Goal: Navigation & Orientation: Find specific page/section

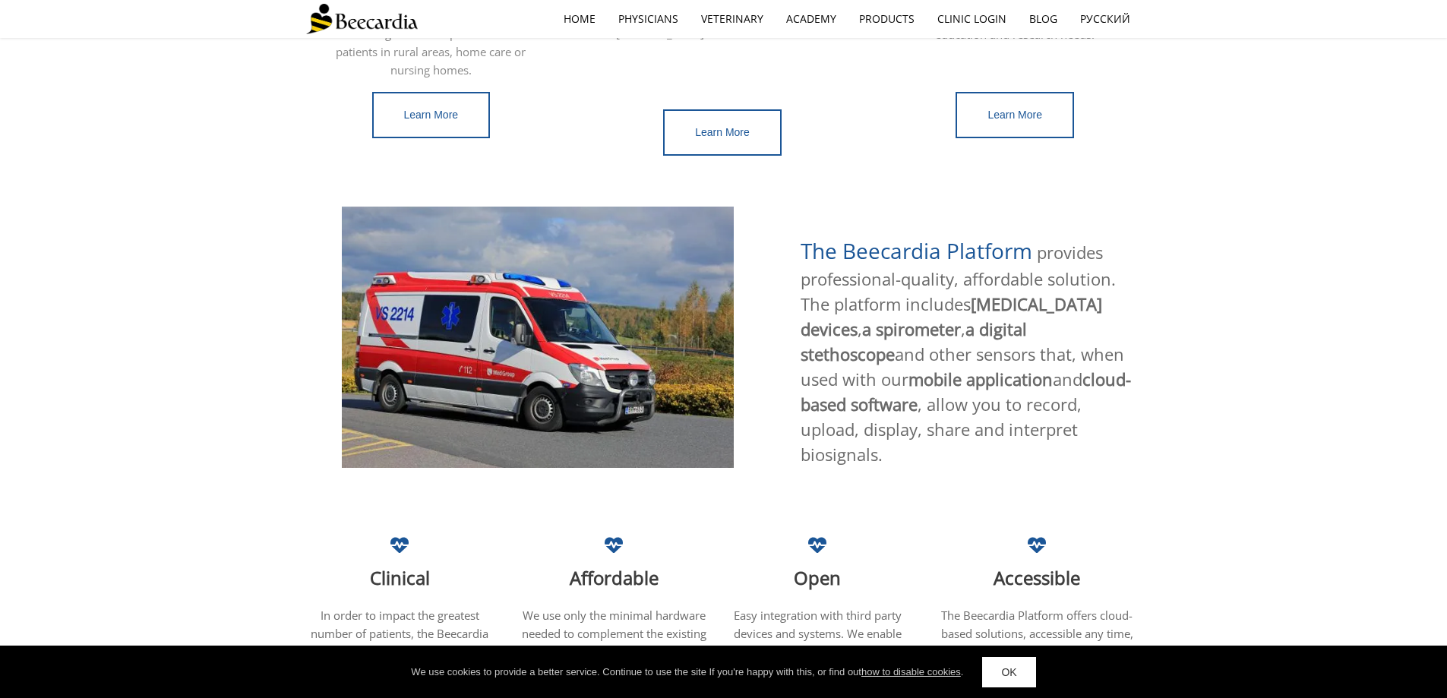
scroll to position [511, 0]
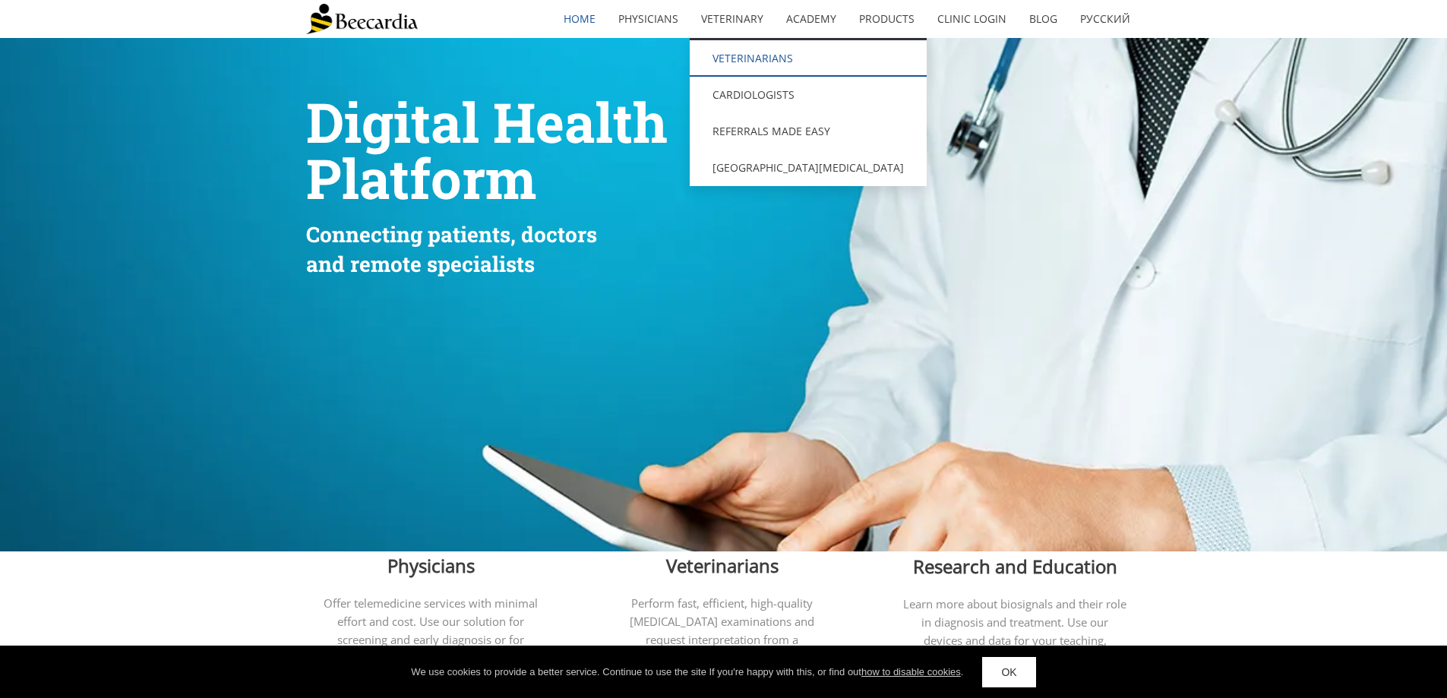
click at [772, 64] on link "Veterinarians" at bounding box center [808, 58] width 237 height 36
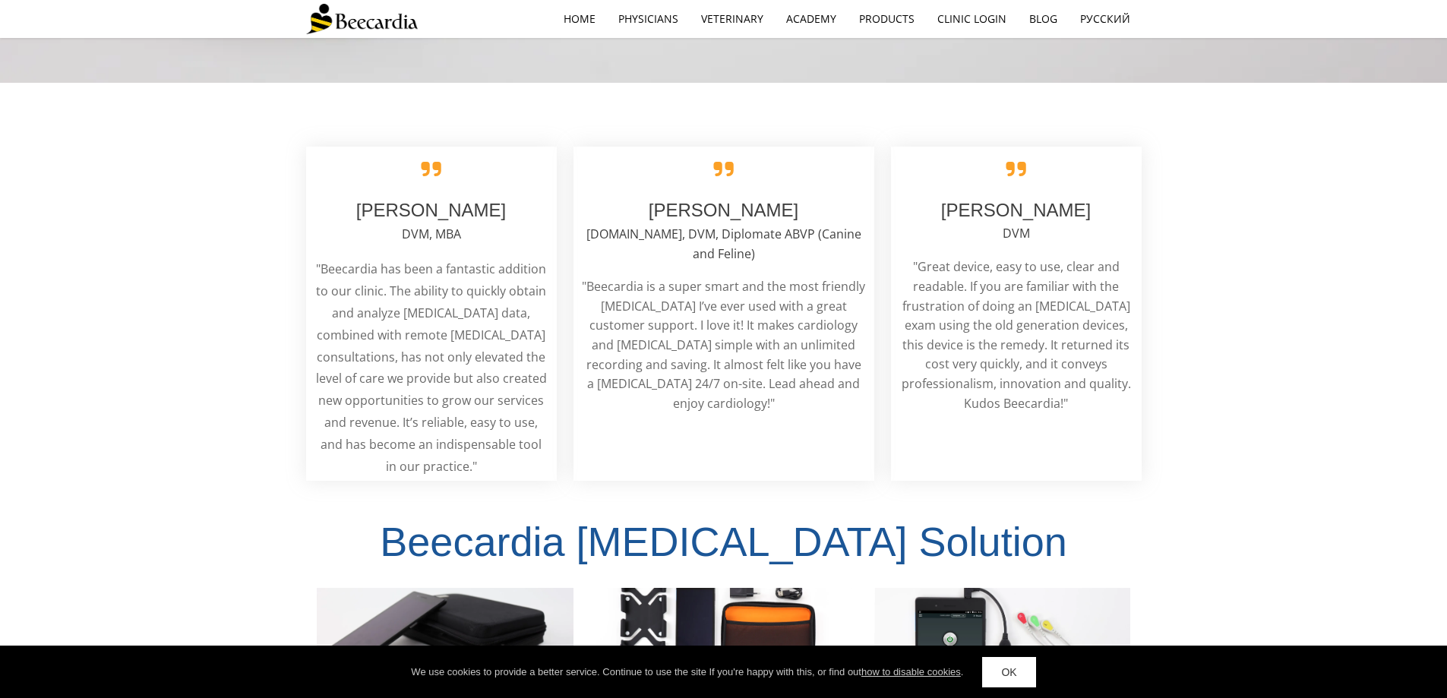
scroll to position [3342, 0]
